Goal: Check status: Check status

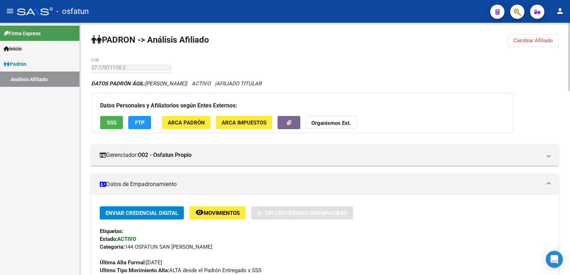
click at [547, 42] on span "Cambiar Afiliado" at bounding box center [534, 40] width 40 height 6
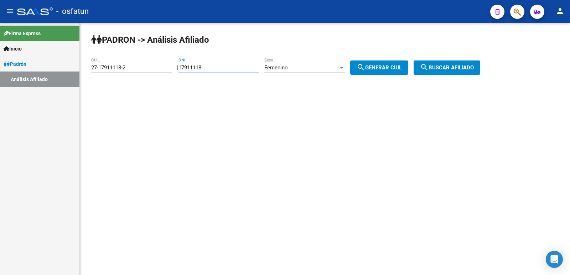
drag, startPoint x: 218, startPoint y: 68, endPoint x: 127, endPoint y: 70, distance: 90.9
click at [127, 70] on app-analisis-afiliado "PADRON -> Análisis Afiliado 27-17911118-2 CUIL | 17911118 DNI Femenino Sexo sea…" at bounding box center [288, 68] width 395 height 6
paste input "42207549"
type input "42207549"
drag, startPoint x: 389, startPoint y: 63, endPoint x: 481, endPoint y: 64, distance: 92.3
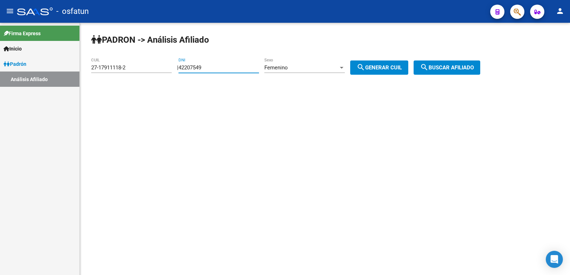
click at [390, 63] on button "search Generar CUIL" at bounding box center [379, 68] width 58 height 14
type input "27-42207549-1"
click at [480, 64] on button "search Buscar afiliado" at bounding box center [447, 68] width 67 height 14
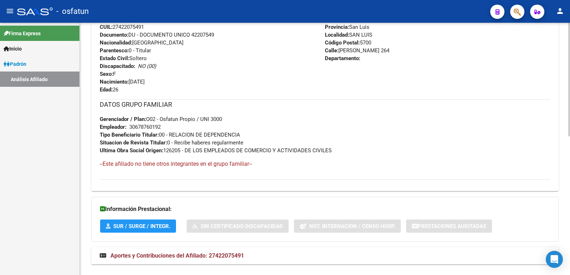
scroll to position [309, 0]
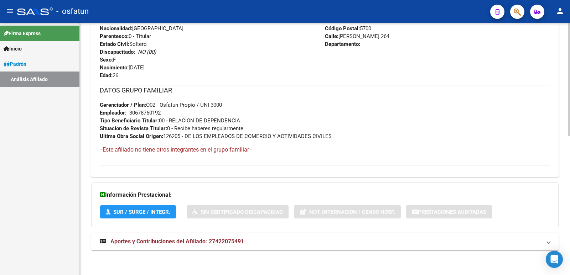
click at [193, 247] on mat-expansion-panel-header "Aportes y Contribuciones del Afiliado: 27422075491" at bounding box center [325, 241] width 468 height 17
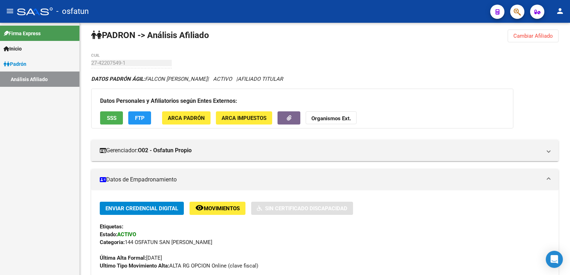
scroll to position [0, 0]
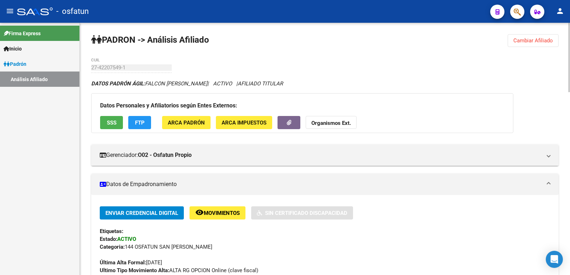
drag, startPoint x: 547, startPoint y: 41, endPoint x: 510, endPoint y: 45, distance: 36.9
click at [546, 41] on span "Cambiar Afiliado" at bounding box center [534, 40] width 40 height 6
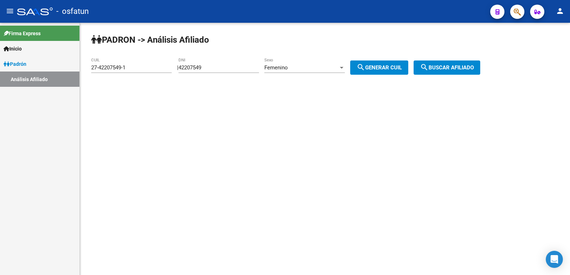
drag, startPoint x: 242, startPoint y: 71, endPoint x: 193, endPoint y: 67, distance: 49.3
click at [186, 68] on div "| 42207549 DNI Femenino Sexo search Generar CUIL" at bounding box center [295, 68] width 237 height 6
click at [222, 65] on input "42207549" at bounding box center [219, 68] width 81 height 6
drag, startPoint x: 224, startPoint y: 68, endPoint x: 150, endPoint y: 69, distance: 74.5
click at [150, 69] on app-analisis-afiliado "PADRON -> Análisis Afiliado 27-42207549-1 CUIL | 42207549 DNI Femenino Sexo sea…" at bounding box center [288, 68] width 395 height 6
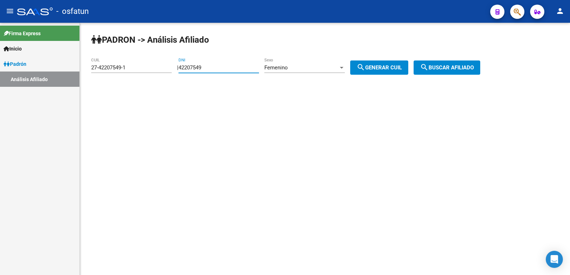
paste input "39991160"
type input "39991160"
drag, startPoint x: 385, startPoint y: 72, endPoint x: 422, endPoint y: 72, distance: 36.7
click at [386, 72] on button "search Generar CUIL" at bounding box center [379, 68] width 58 height 14
click at [455, 68] on span "search Buscar afiliado" at bounding box center [447, 68] width 54 height 6
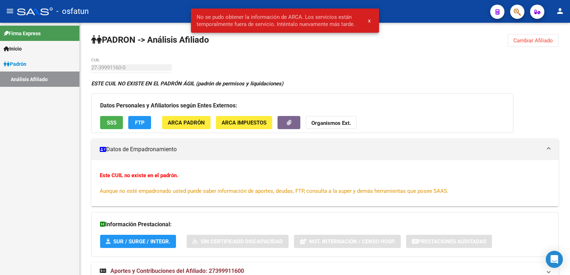
drag, startPoint x: 538, startPoint y: 37, endPoint x: 526, endPoint y: 41, distance: 13.2
click at [538, 37] on span "Cambiar Afiliado" at bounding box center [534, 40] width 40 height 6
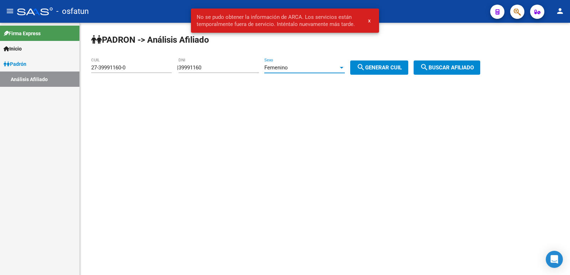
click at [304, 71] on div "Femenino" at bounding box center [301, 68] width 74 height 6
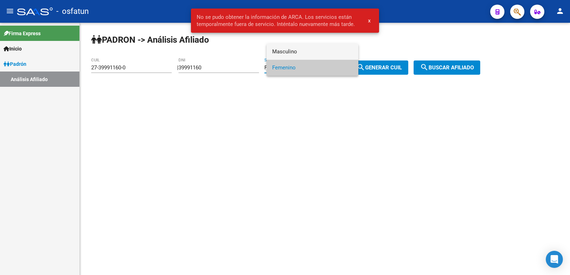
click at [292, 54] on span "Masculino" at bounding box center [312, 52] width 81 height 16
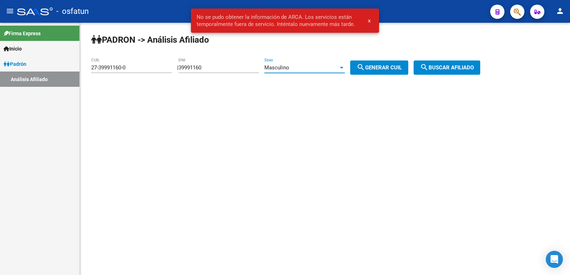
drag, startPoint x: 385, startPoint y: 77, endPoint x: 404, endPoint y: 72, distance: 19.9
click at [385, 77] on div "PADRON -> Análisis Afiliado 27-39991160-0 CUIL | 39991160 DNI Masculino Sexo se…" at bounding box center [325, 60] width 490 height 75
click at [402, 71] on span "search Generar CUIL" at bounding box center [379, 68] width 45 height 6
type input "20-39991160-6"
click at [462, 68] on span "search Buscar afiliado" at bounding box center [447, 68] width 54 height 6
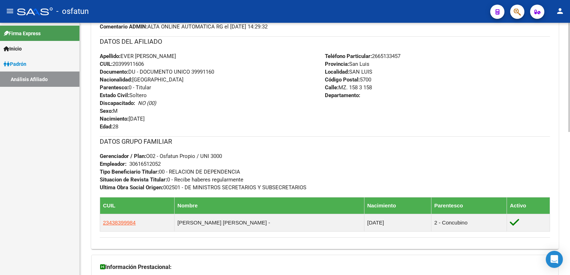
scroll to position [330, 0]
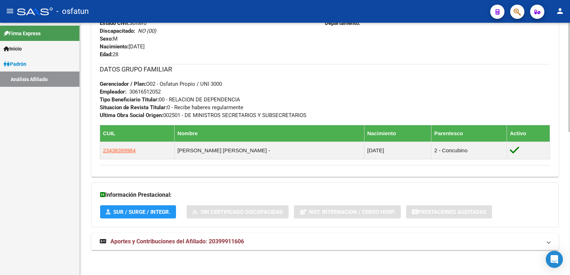
click at [195, 237] on mat-expansion-panel-header "Aportes y Contribuciones del Afiliado: 20399911606" at bounding box center [325, 241] width 468 height 17
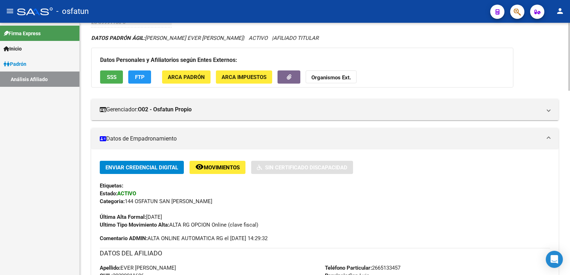
scroll to position [0, 0]
